Goal: Task Accomplishment & Management: Manage account settings

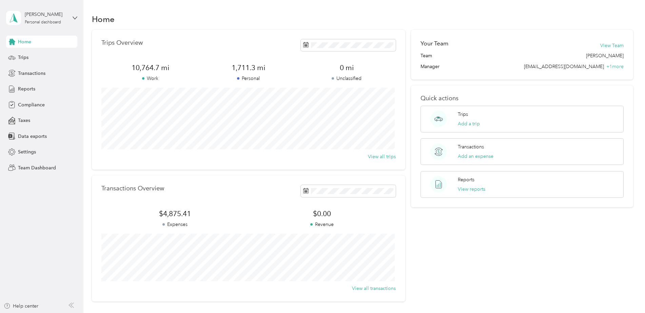
click at [73, 21] on div "[PERSON_NAME] Personal dashboard" at bounding box center [41, 18] width 71 height 24
click at [56, 58] on div "Team dashboard" at bounding box center [77, 56] width 133 height 12
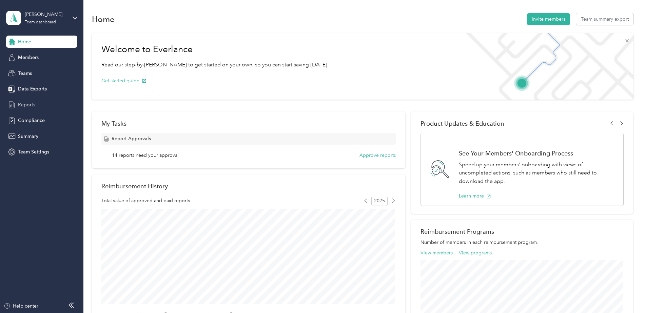
click at [32, 103] on span "Reports" at bounding box center [26, 104] width 17 height 7
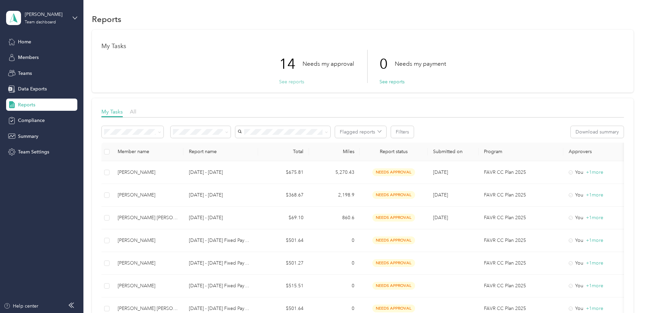
click at [293, 82] on button "See reports" at bounding box center [291, 81] width 25 height 7
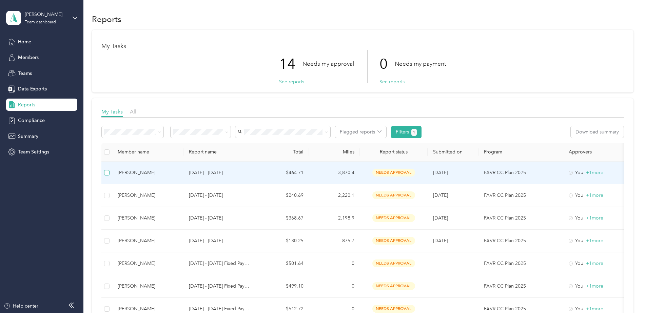
click at [109, 176] on label at bounding box center [106, 172] width 5 height 7
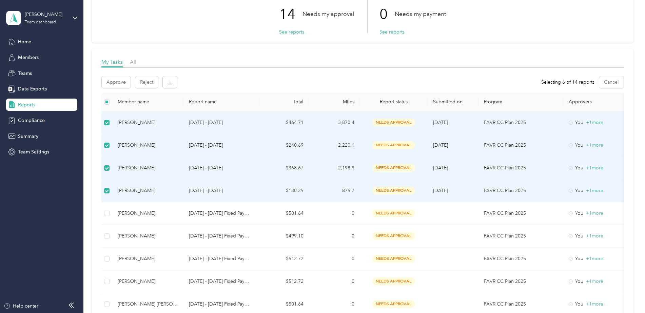
scroll to position [48, 0]
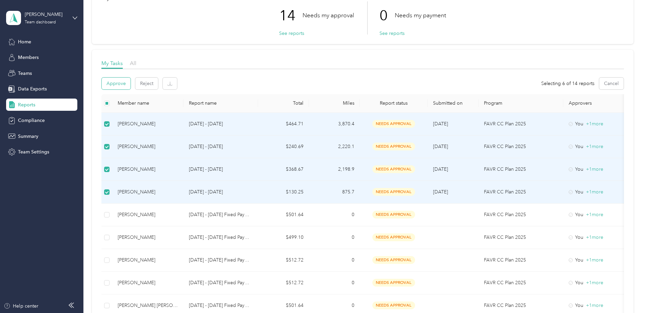
click at [118, 82] on button "Approve" at bounding box center [116, 84] width 29 height 12
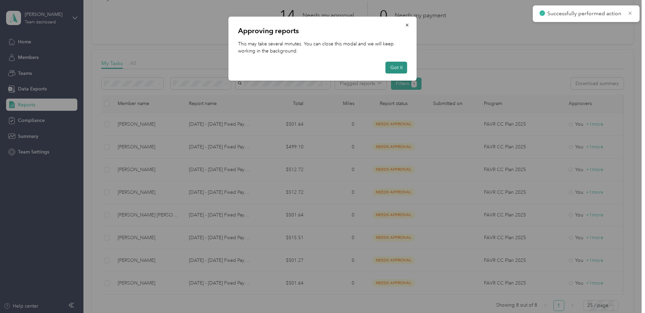
click at [405, 64] on button "Got it" at bounding box center [396, 68] width 22 height 12
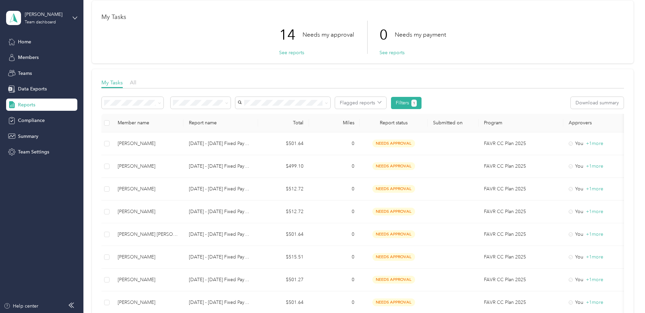
scroll to position [0, 0]
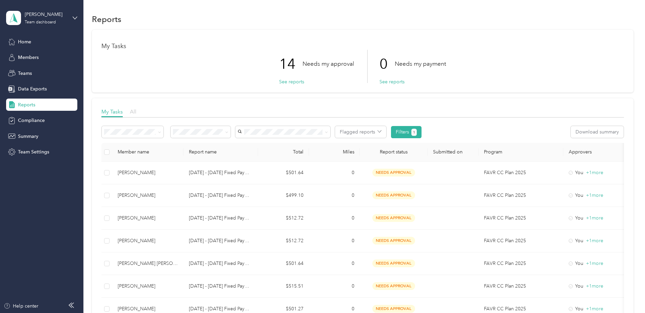
click at [133, 110] on span "All" at bounding box center [133, 111] width 6 height 6
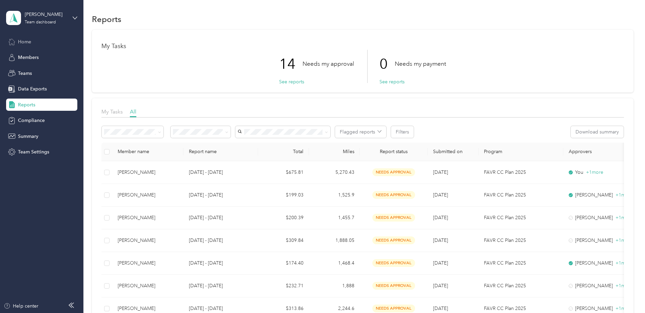
click at [31, 39] on span "Home" at bounding box center [24, 41] width 13 height 7
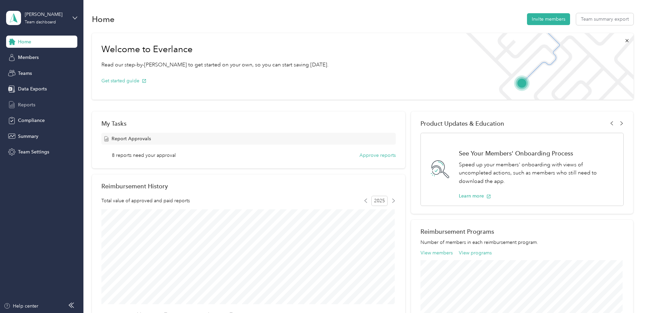
click at [30, 103] on span "Reports" at bounding box center [26, 104] width 17 height 7
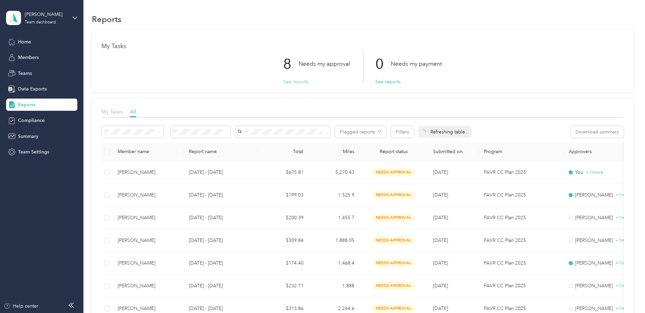
click at [290, 82] on button "See reports" at bounding box center [295, 81] width 25 height 7
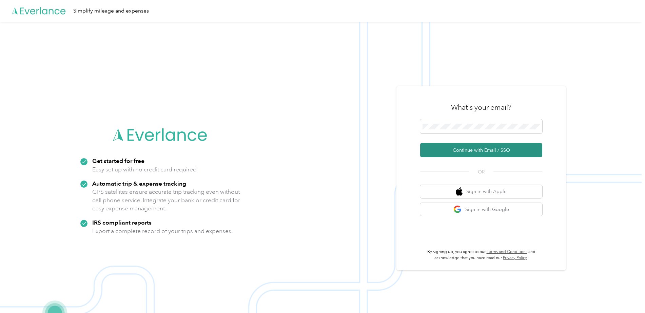
click at [472, 147] on button "Continue with Email / SSO" at bounding box center [481, 150] width 122 height 14
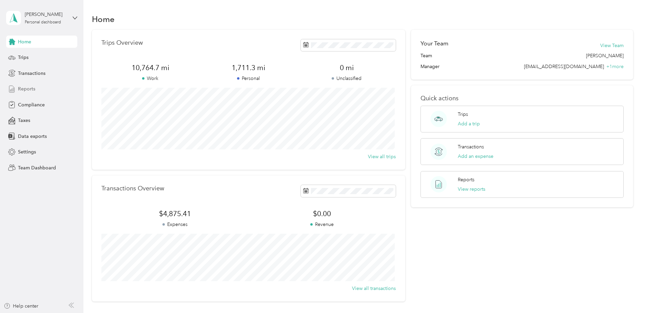
click at [25, 85] on div "Reports" at bounding box center [41, 89] width 71 height 12
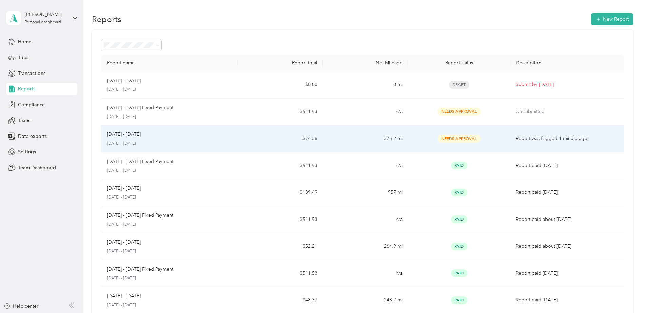
click at [547, 140] on p "Report was flagged 1 minute ago" at bounding box center [567, 138] width 103 height 7
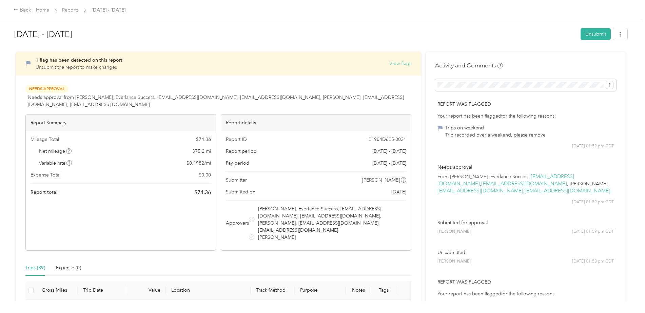
click at [395, 65] on button "View flags" at bounding box center [400, 63] width 22 height 7
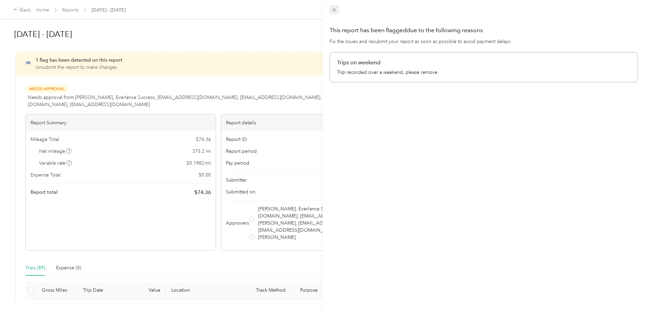
click at [337, 11] on icon at bounding box center [334, 10] width 6 height 6
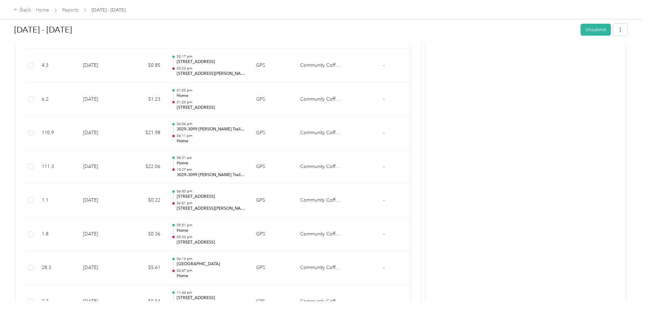
scroll to position [2855, 0]
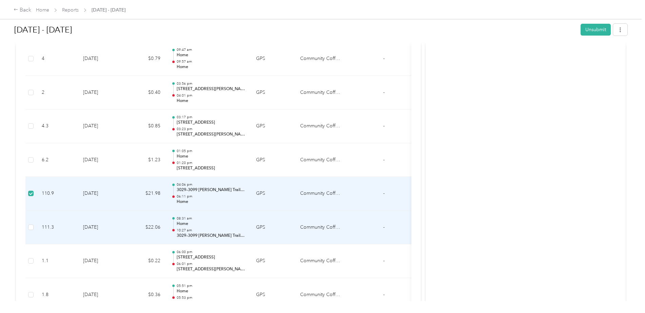
click at [35, 222] on td at bounding box center [30, 228] width 11 height 34
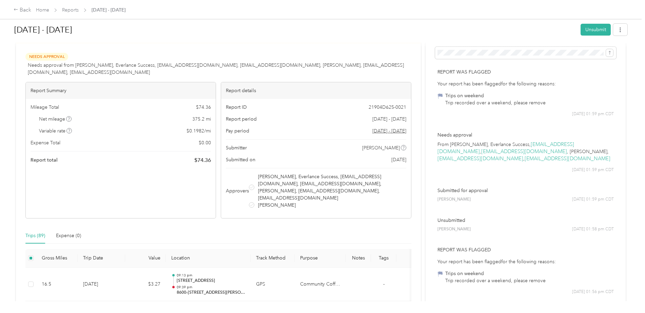
scroll to position [0, 0]
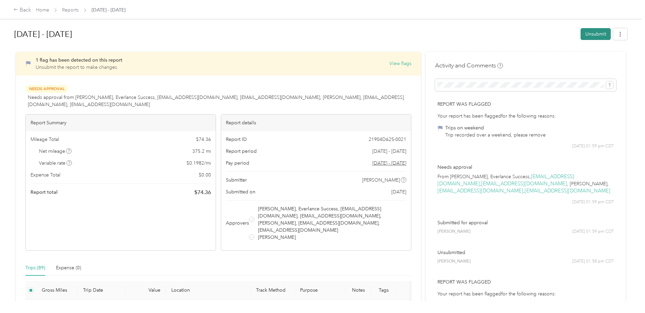
click at [588, 33] on button "Unsubmit" at bounding box center [595, 34] width 30 height 12
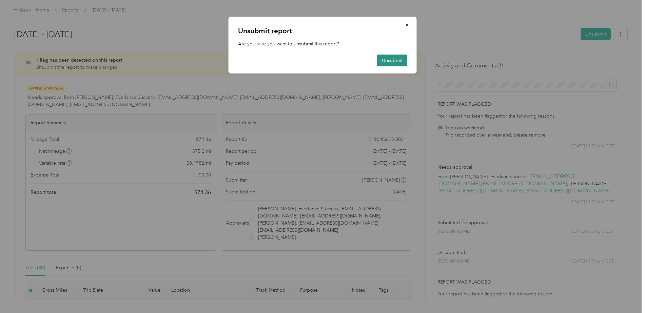
click at [392, 64] on button "Unsubmit" at bounding box center [392, 61] width 30 height 12
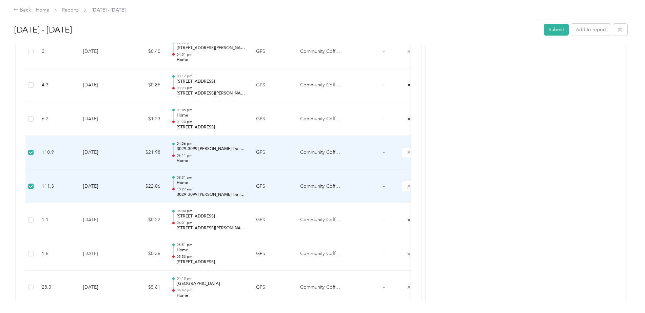
scroll to position [2934, 0]
